Goal: Navigation & Orientation: Find specific page/section

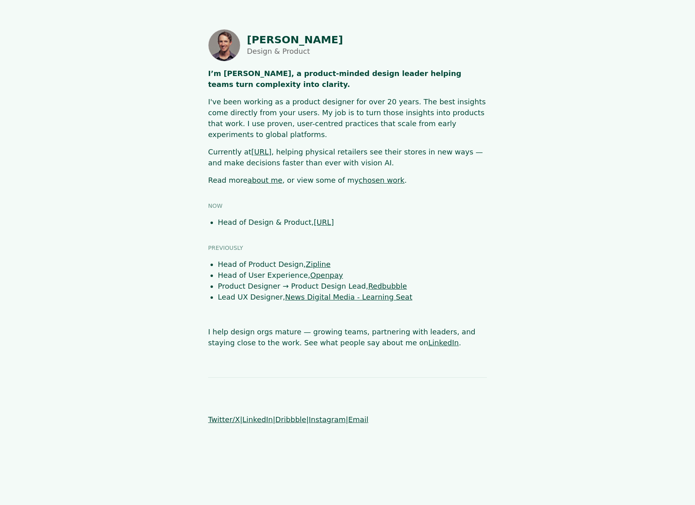
click at [478, 188] on div "[PERSON_NAME] Design & Product I’m [PERSON_NAME], a product-minded design leade…" at bounding box center [347, 188] width 279 height 319
click at [374, 176] on link "chosen work" at bounding box center [382, 180] width 46 height 8
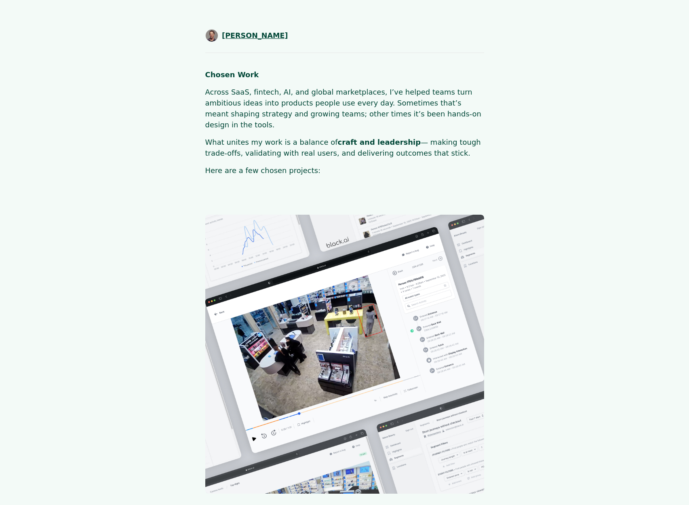
click at [259, 36] on span "SHAUN BYRNE" at bounding box center [255, 35] width 66 height 11
